Goal: Task Accomplishment & Management: Manage account settings

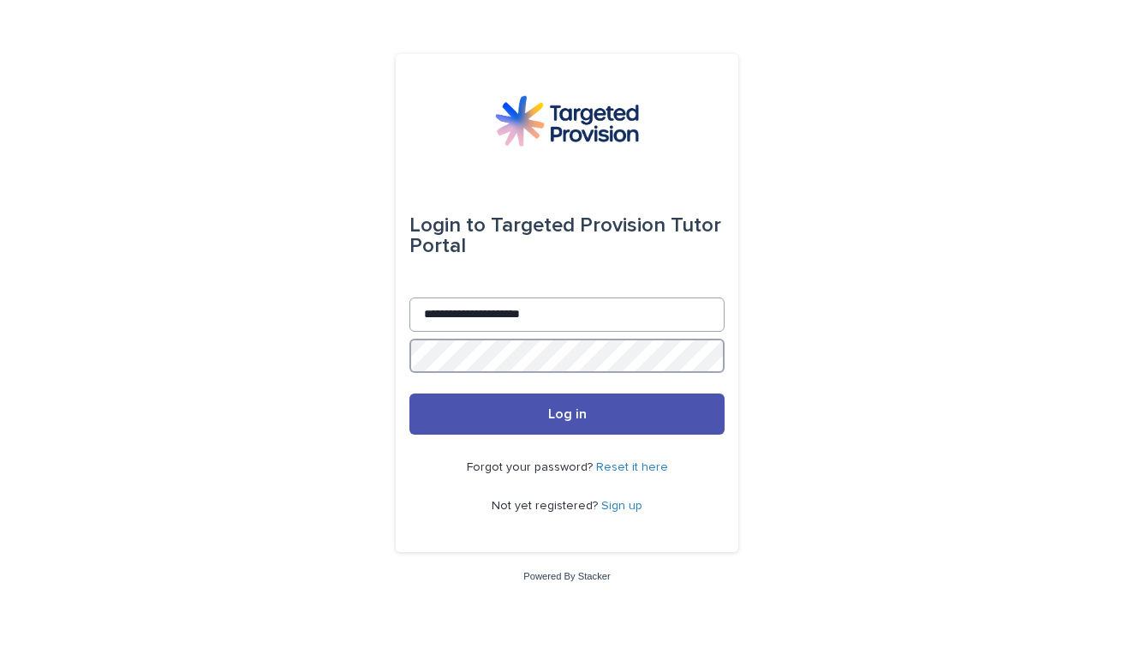
click at [567, 415] on button "Log in" at bounding box center [566, 413] width 315 height 41
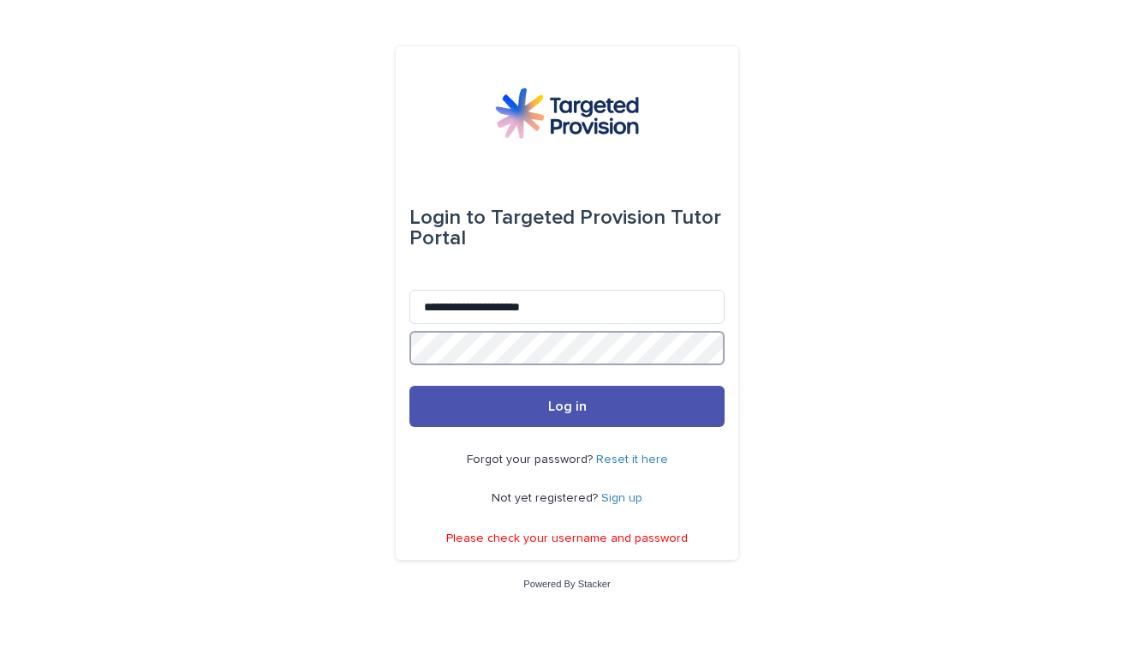
click at [567, 408] on button "Log in" at bounding box center [566, 406] width 315 height 41
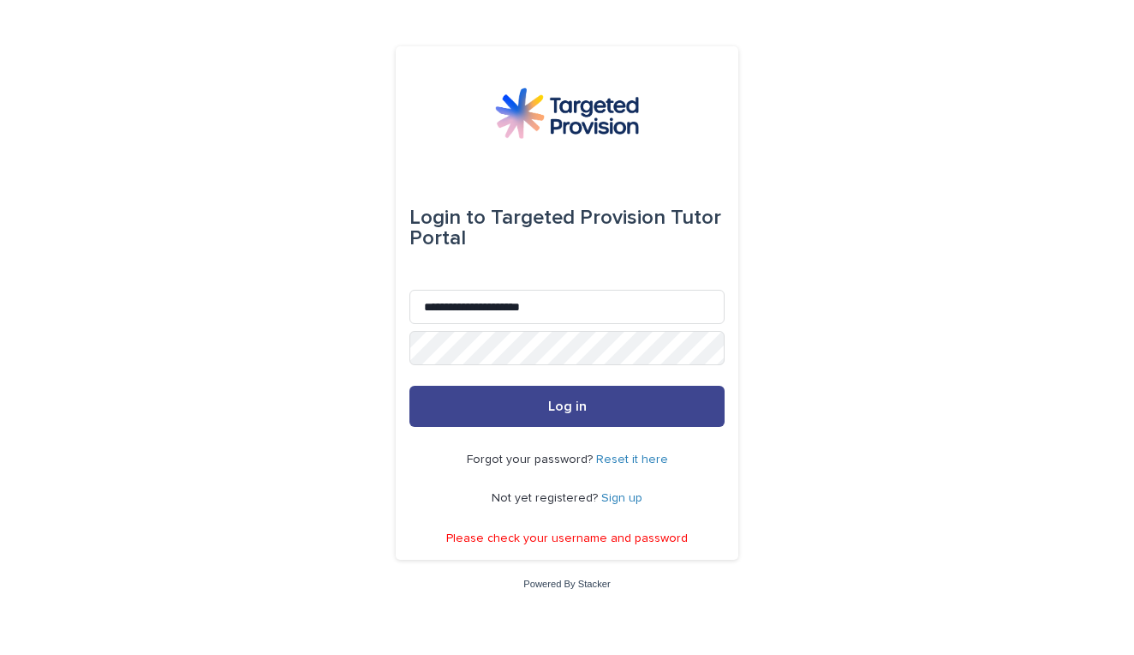
click at [544, 418] on button "Log in" at bounding box center [566, 406] width 315 height 41
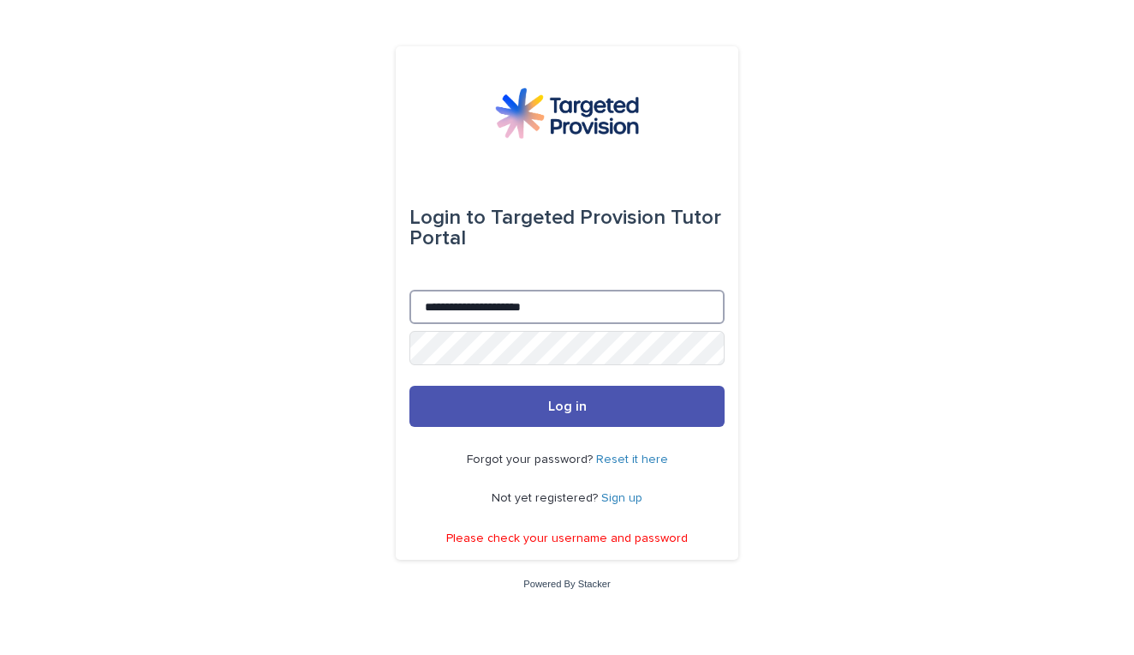
click at [474, 311] on input "**********" at bounding box center [566, 307] width 315 height 34
type input "**********"
click at [567, 408] on button "Log in" at bounding box center [566, 406] width 315 height 41
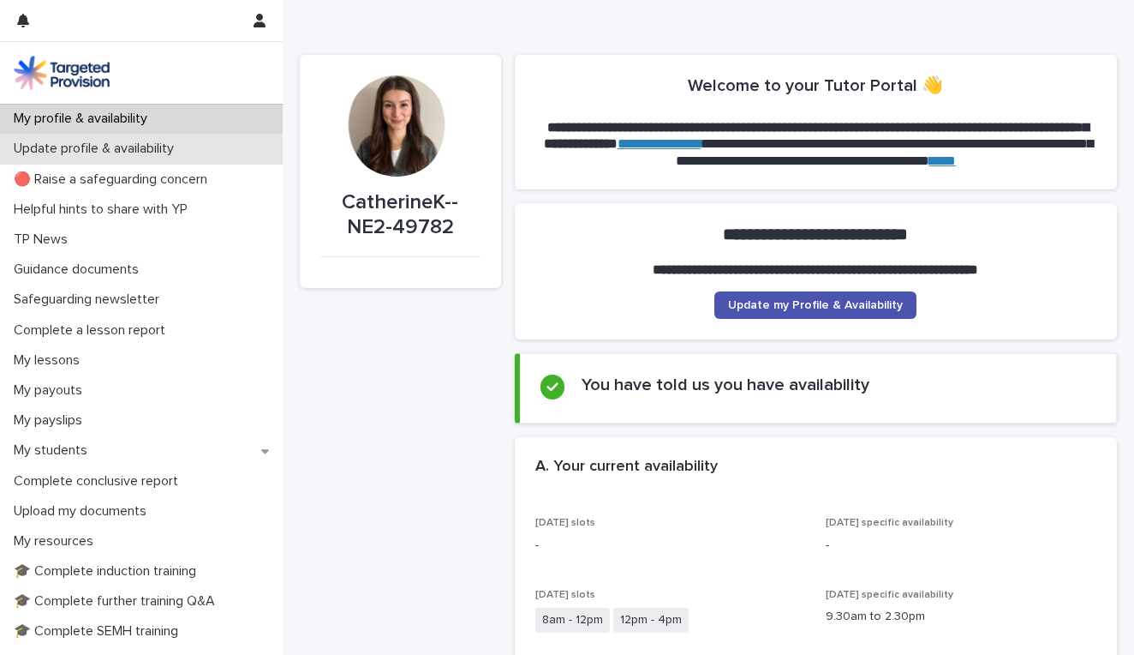
click at [126, 146] on p "Update profile & availability" at bounding box center [97, 148] width 181 height 16
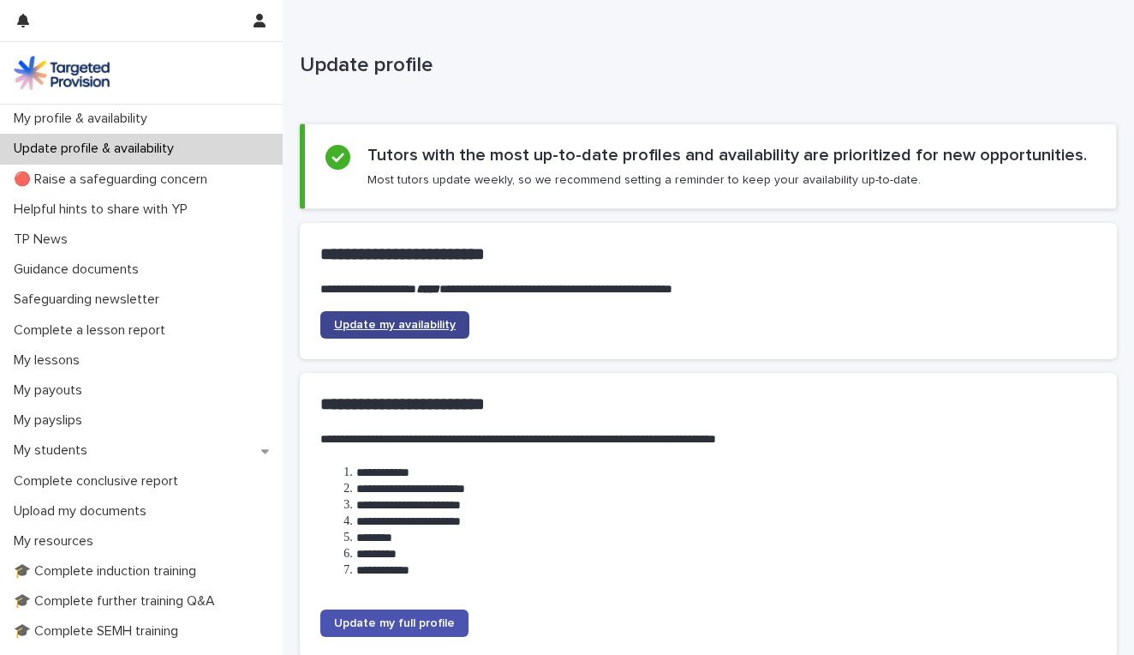
click at [367, 320] on span "Update my availability" at bounding box center [395, 325] width 122 height 12
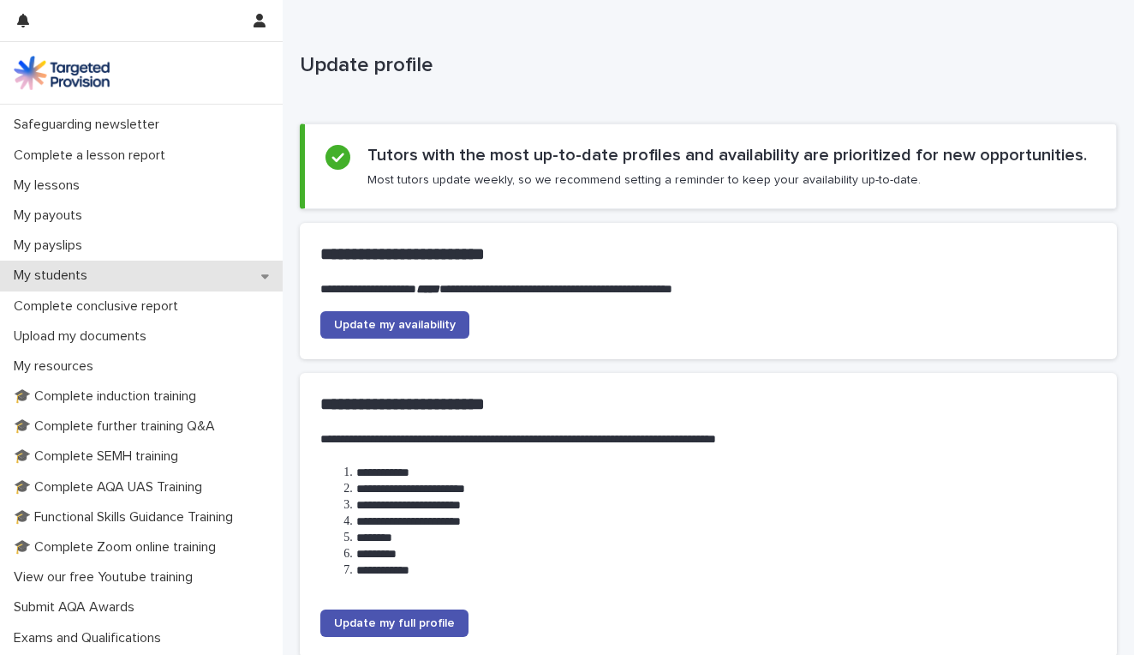
scroll to position [173, 0]
click at [151, 284] on div "My students" at bounding box center [141, 277] width 283 height 30
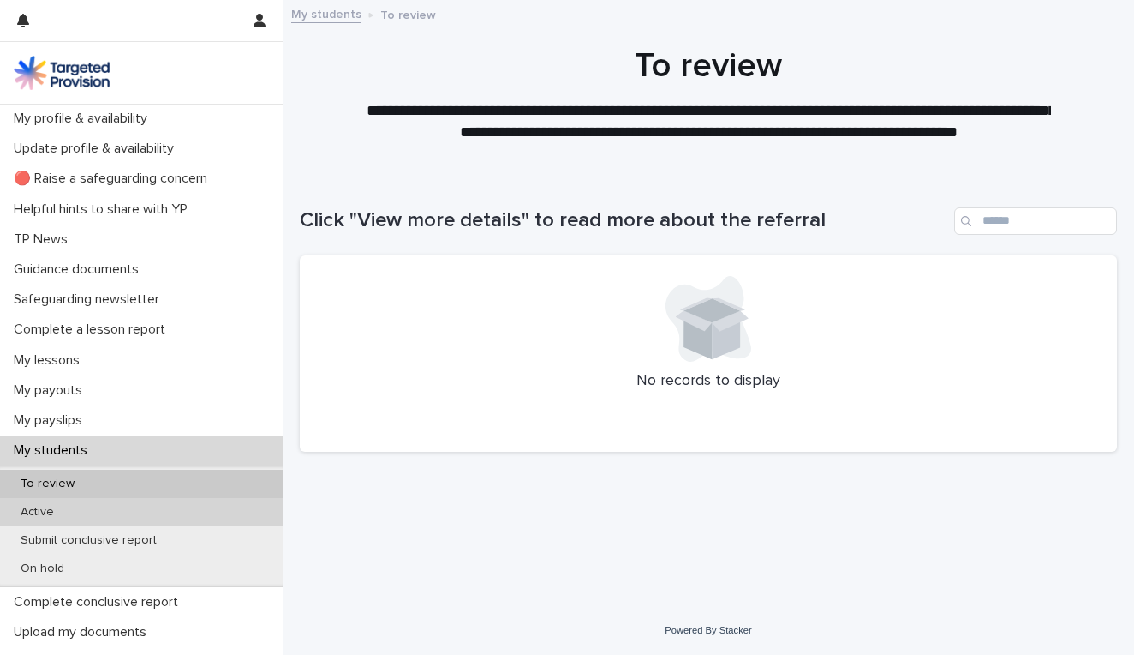
click at [73, 515] on div "Active" at bounding box center [141, 512] width 283 height 28
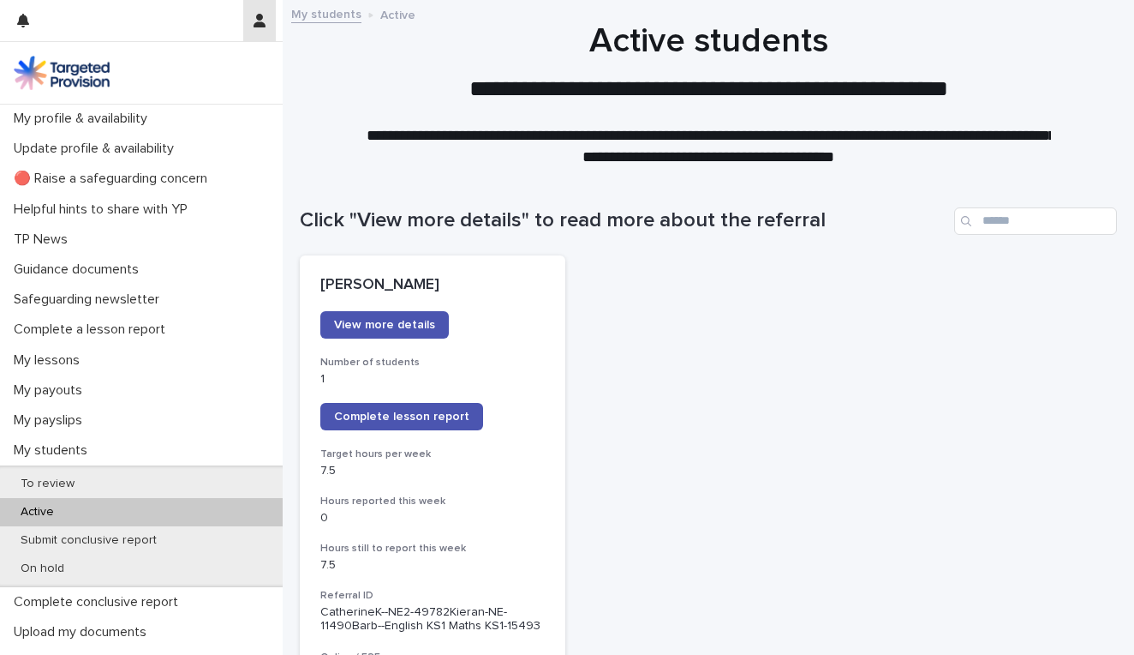
click at [245, 25] on button "button" at bounding box center [259, 20] width 33 height 41
click at [200, 58] on p "Log Out" at bounding box center [210, 72] width 108 height 29
